Goal: Transaction & Acquisition: Purchase product/service

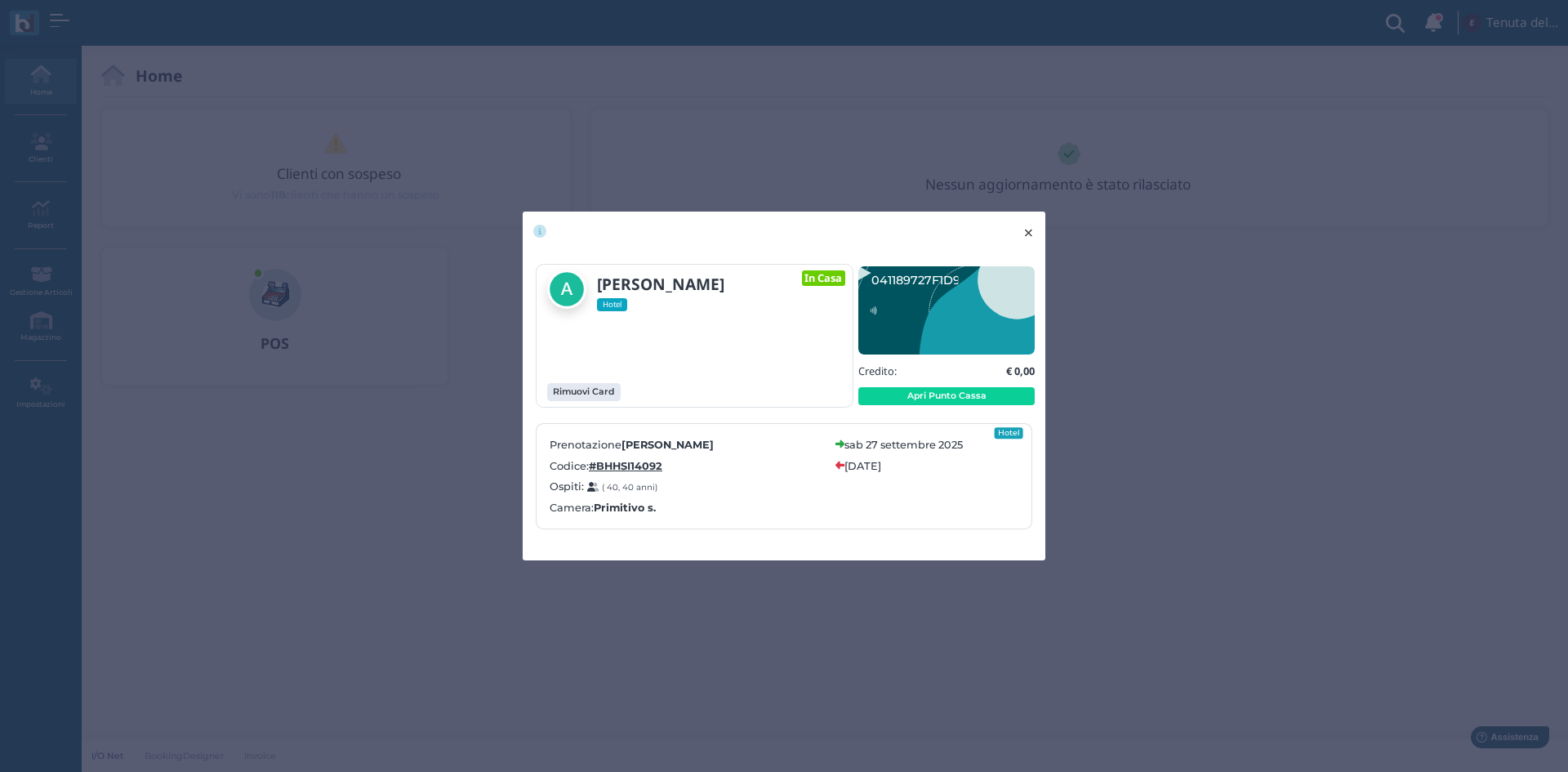
click at [1028, 234] on span "×" at bounding box center [1029, 233] width 13 height 22
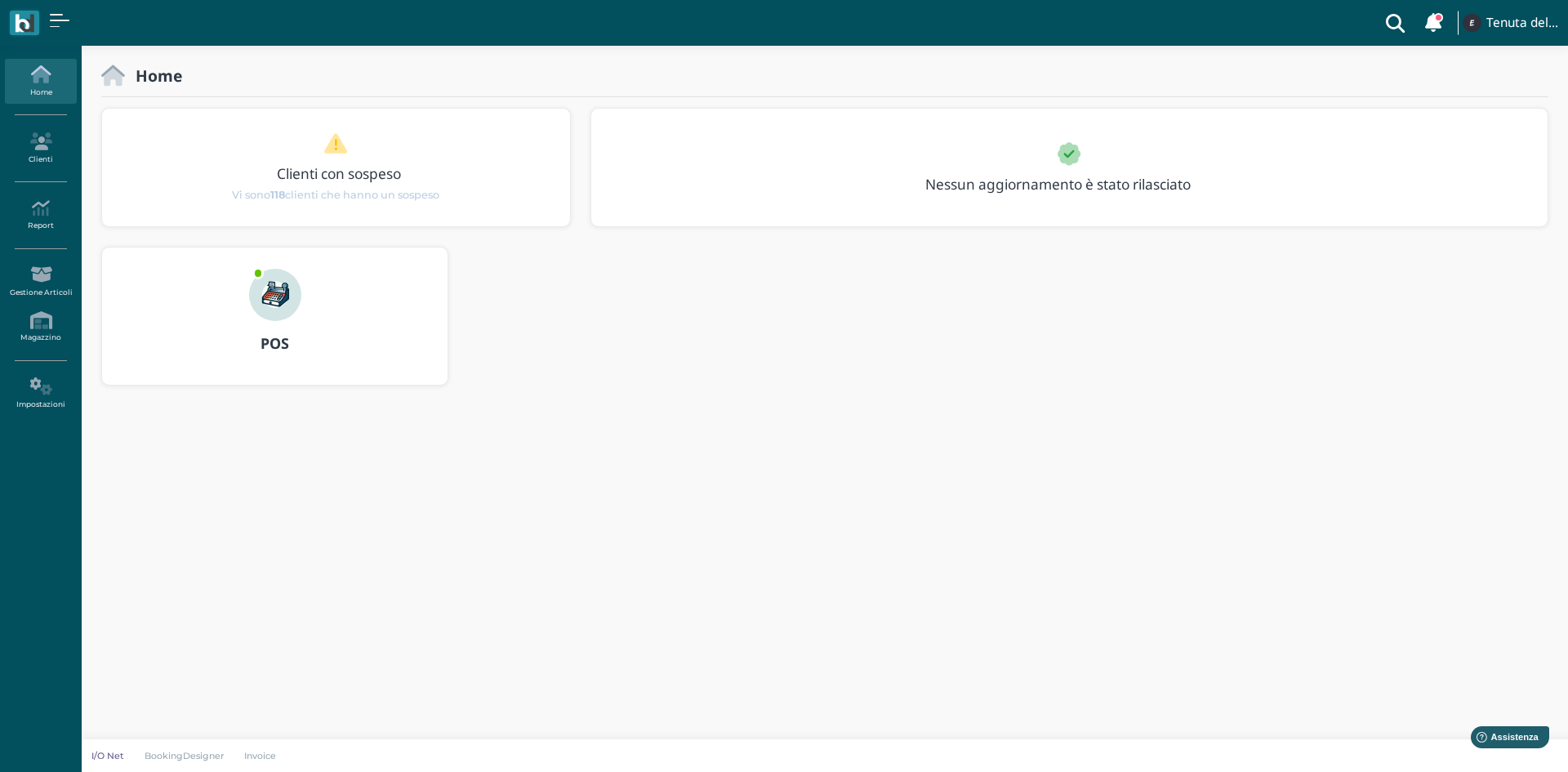
click at [41, 85] on link "Home" at bounding box center [40, 81] width 71 height 45
click at [276, 295] on img at bounding box center [275, 295] width 52 height 52
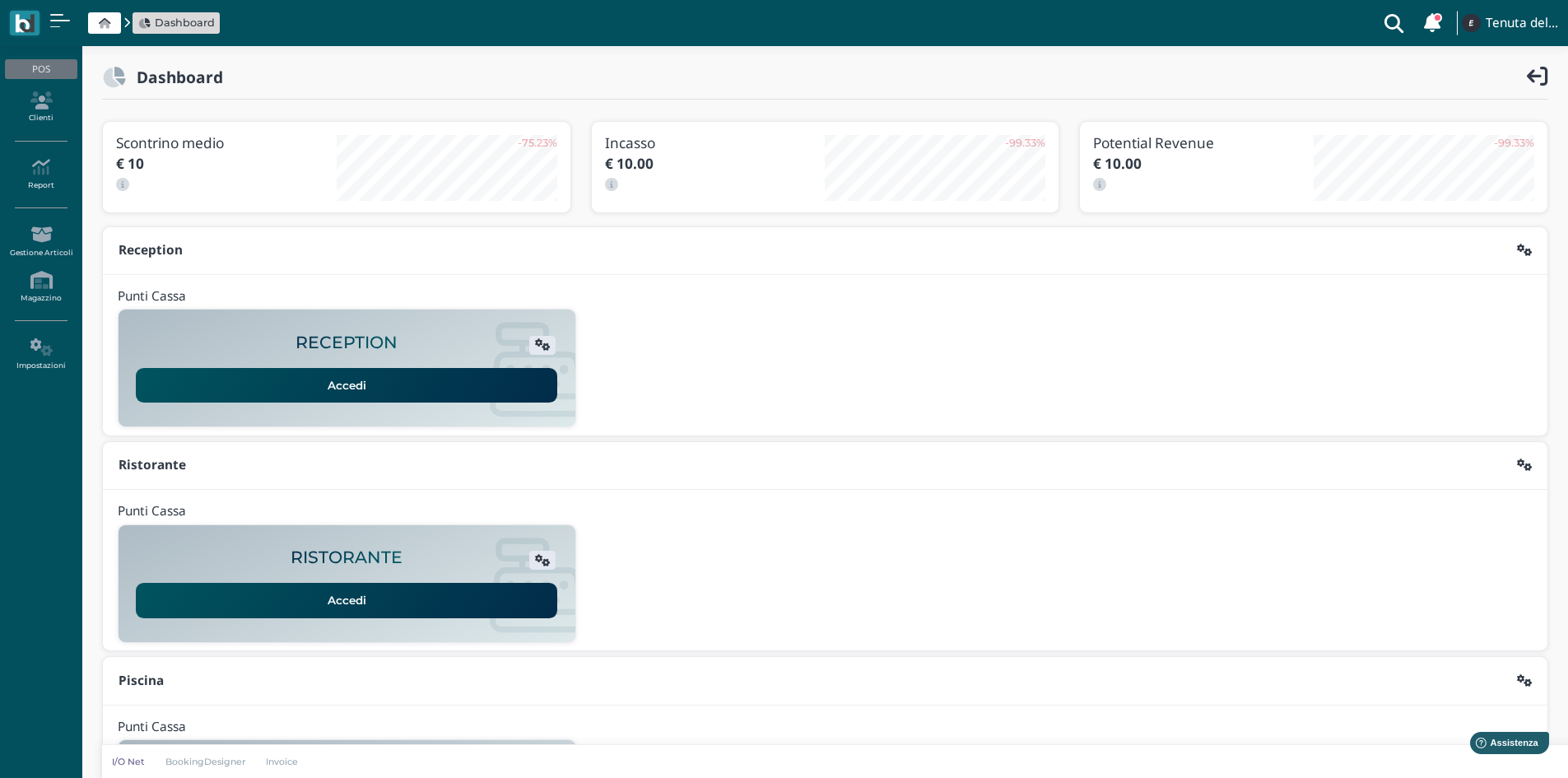
click at [348, 381] on link "Accedi" at bounding box center [347, 385] width 421 height 34
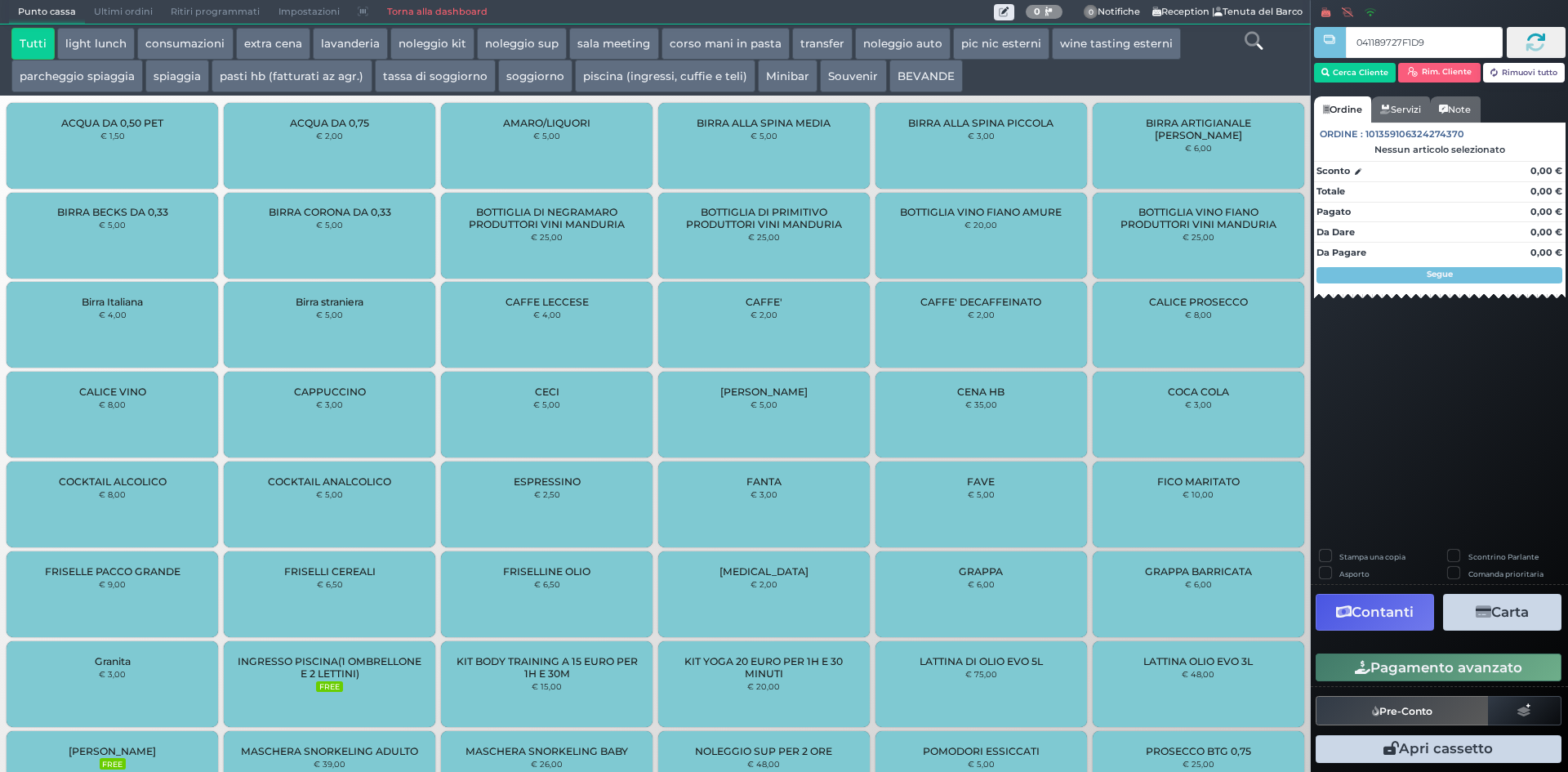
type input "041189727F1D91"
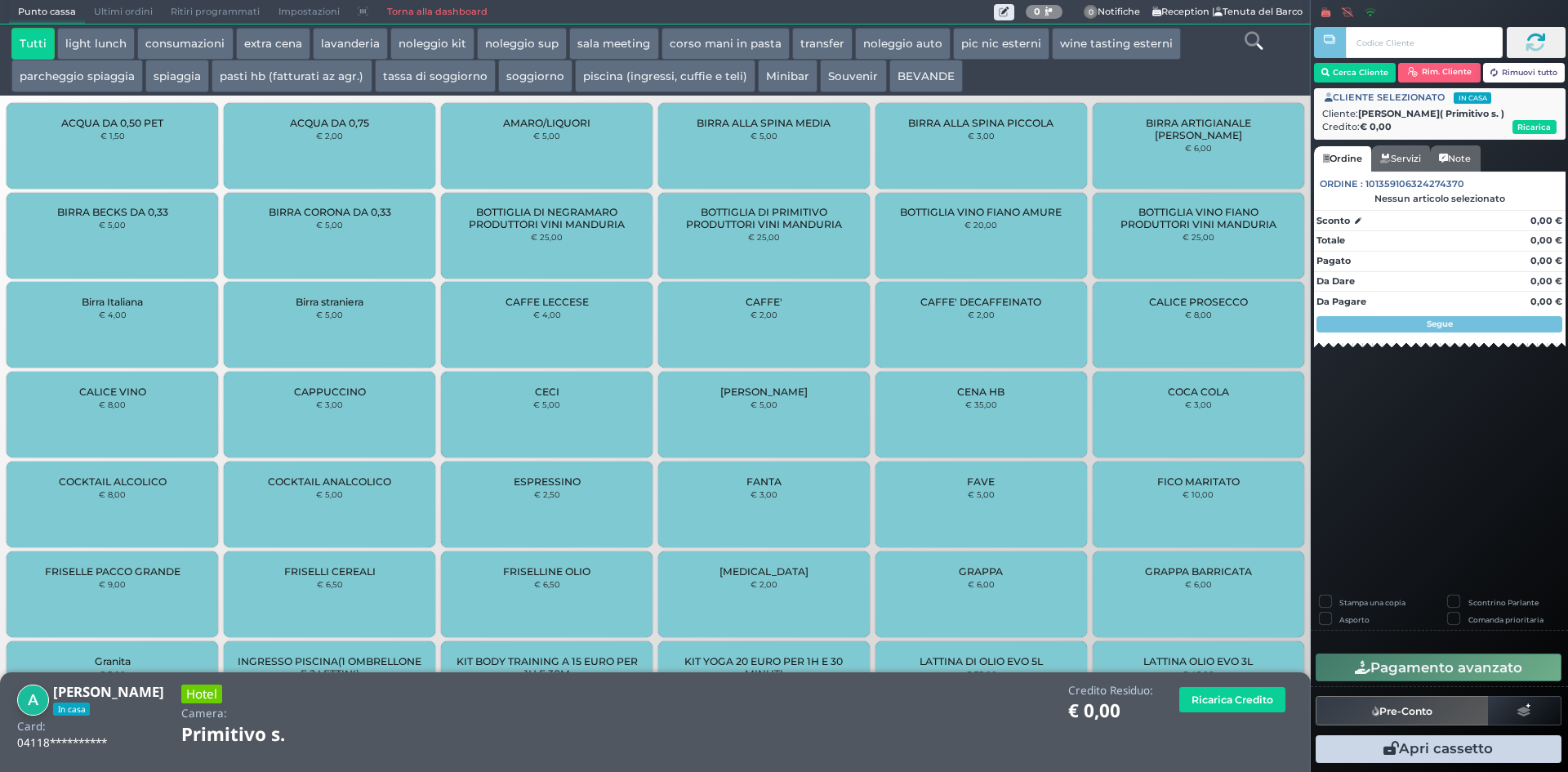
click at [1244, 46] on icon at bounding box center [1253, 41] width 18 height 18
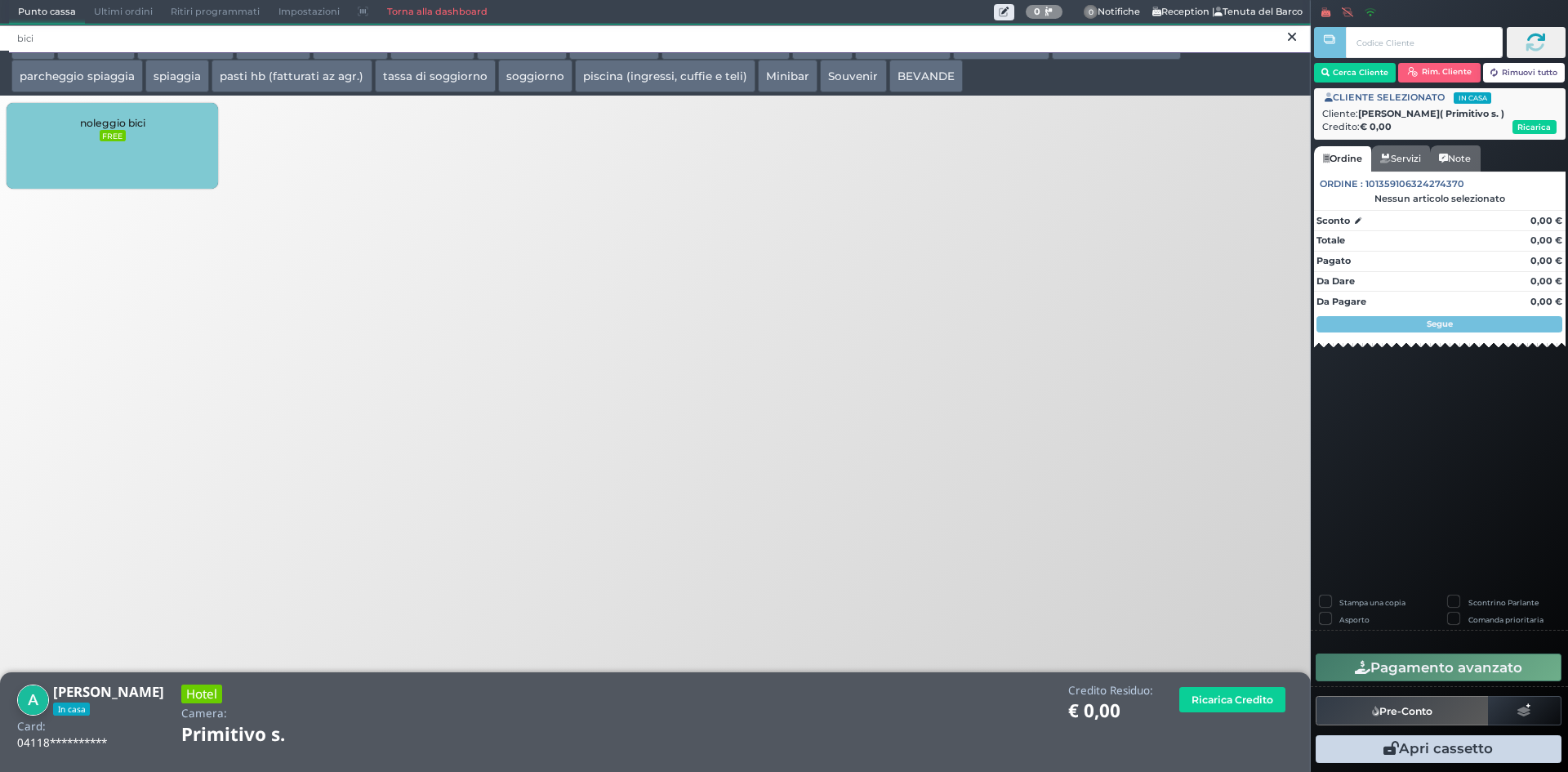
type input "bici"
click at [74, 141] on div "noleggio bici FREE" at bounding box center [112, 145] width 212 height 86
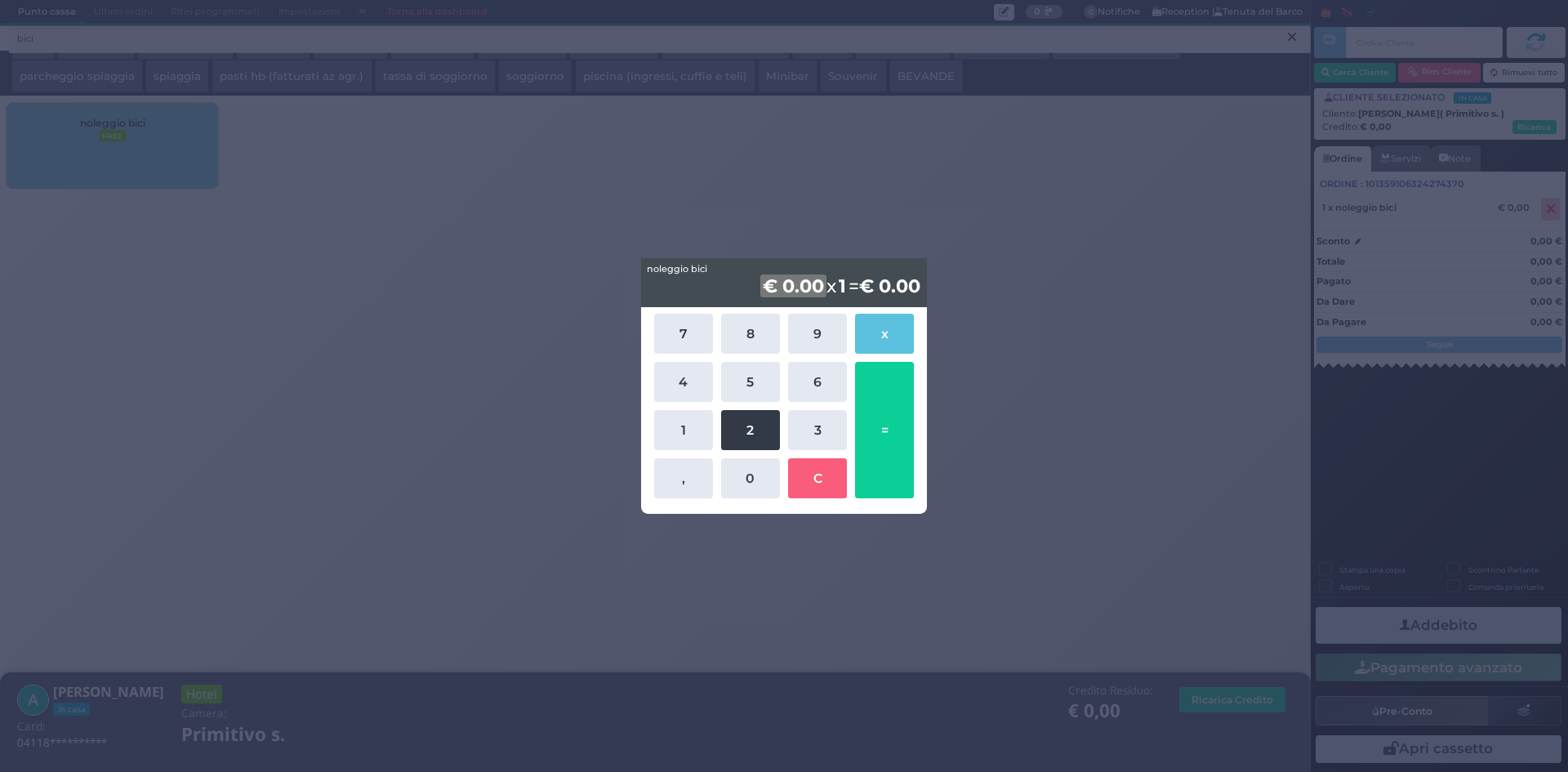
click at [758, 431] on button "2" at bounding box center [750, 430] width 59 height 40
click at [756, 471] on button "0" at bounding box center [750, 477] width 59 height 40
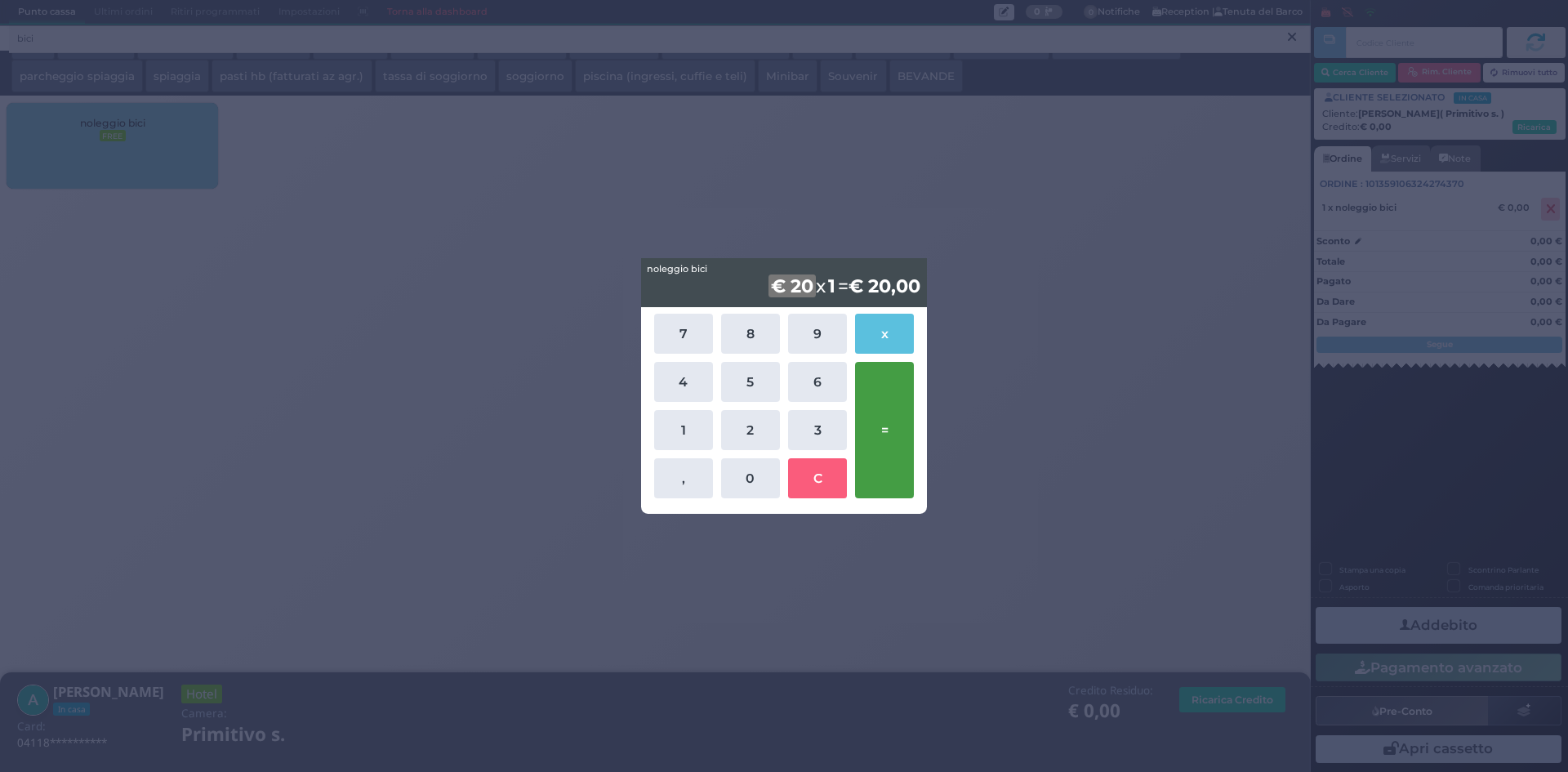
click at [889, 437] on button "=" at bounding box center [884, 430] width 59 height 136
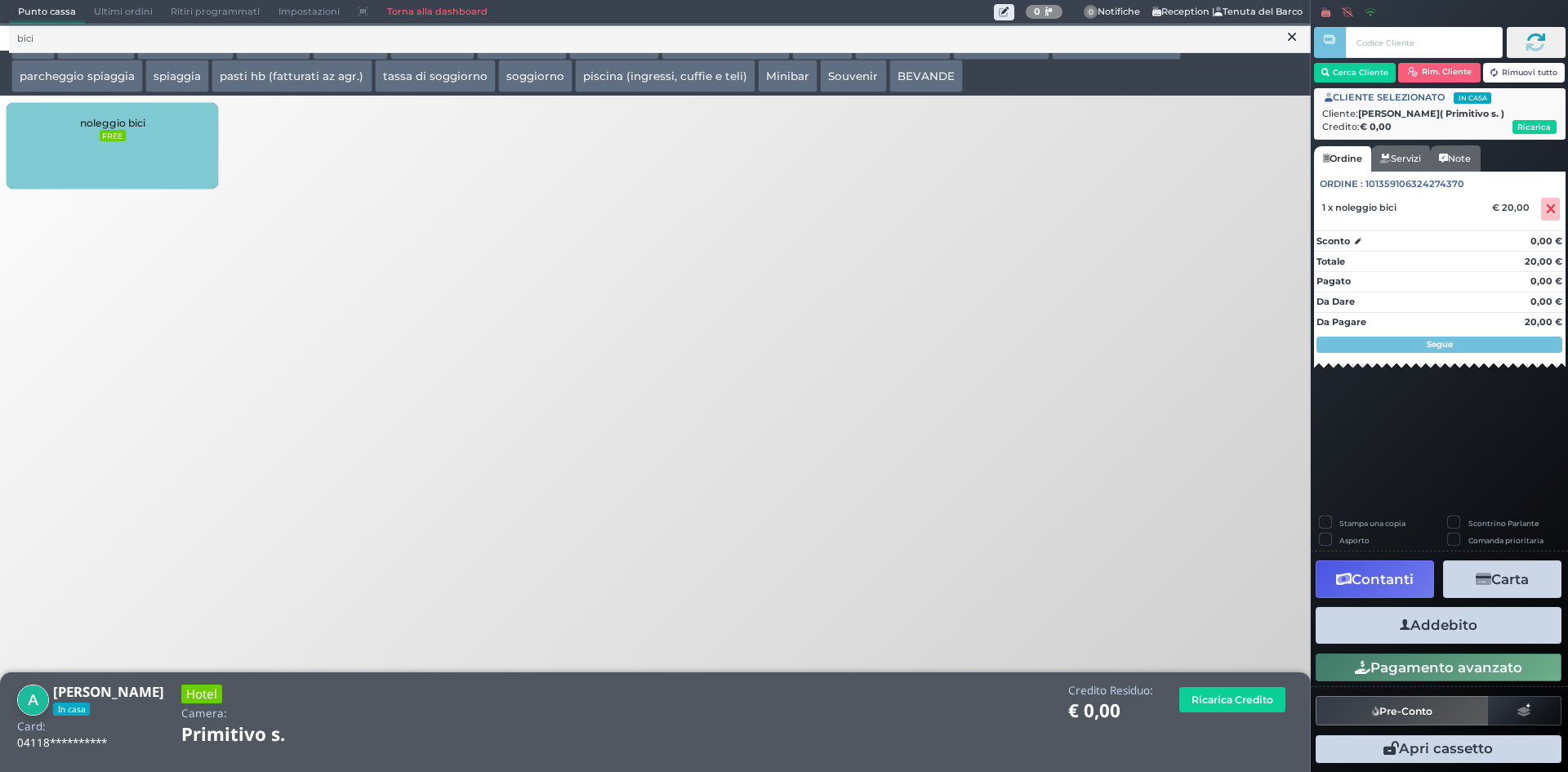
click at [1447, 627] on button "Addebito" at bounding box center [1438, 624] width 246 height 37
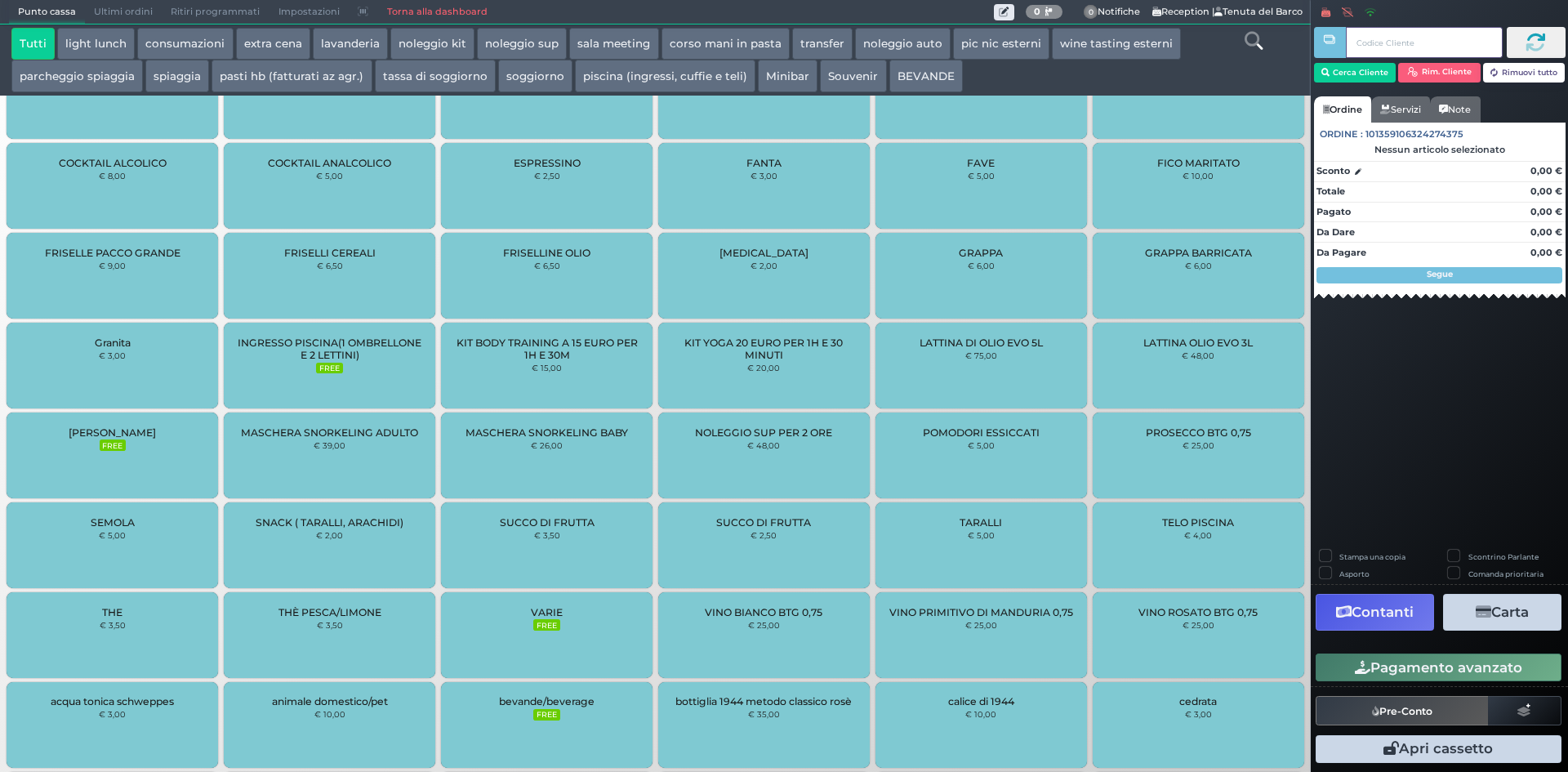
scroll to position [467, 0]
